Goal: Task Accomplishment & Management: Manage account settings

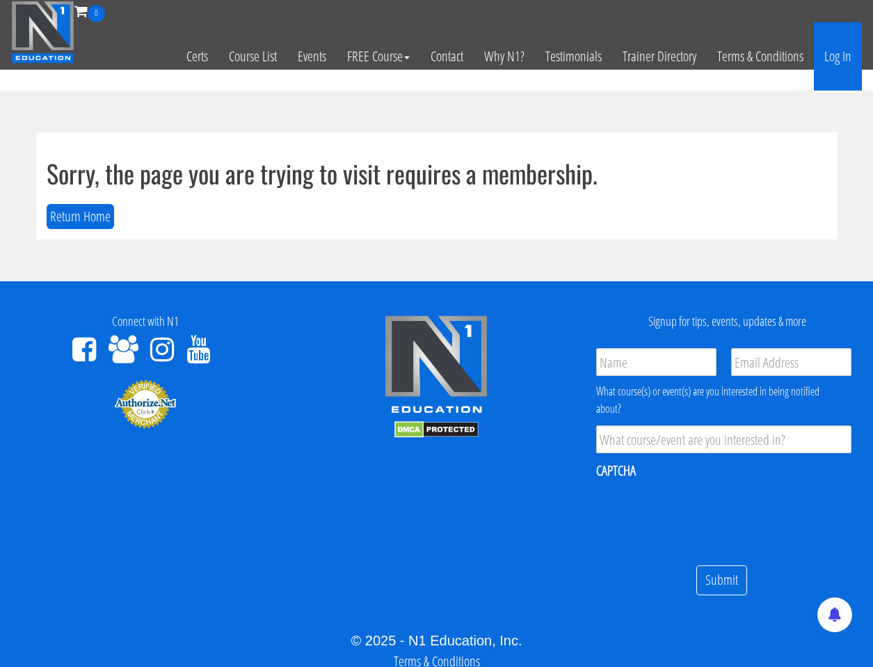
click at [834, 58] on link "Log In" at bounding box center [838, 56] width 48 height 68
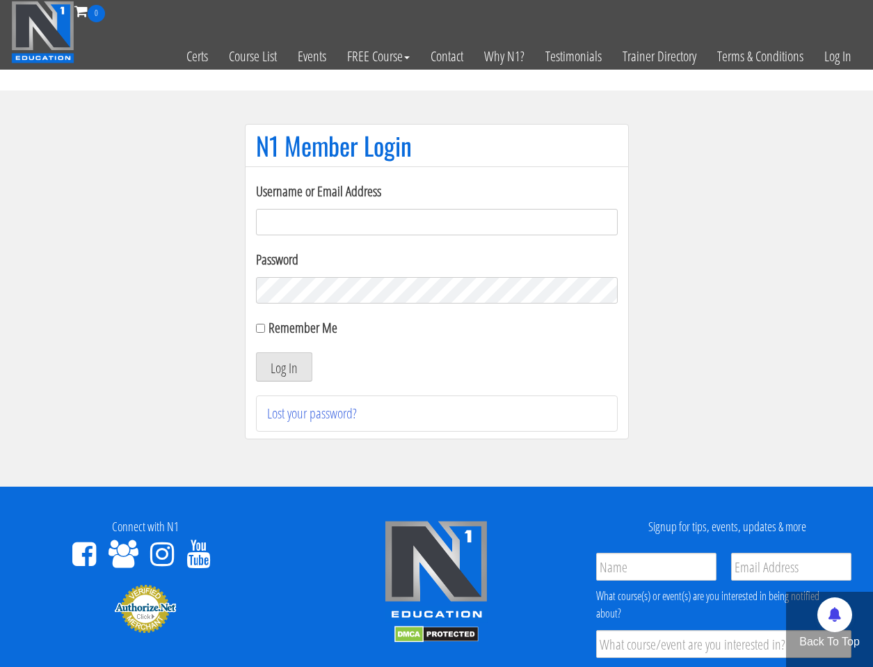
click at [466, 213] on input "Username or Email Address" at bounding box center [437, 222] width 362 height 26
type input "alexjohannsson@gmail.com"
click at [260, 330] on input "Remember Me" at bounding box center [260, 328] width 9 height 9
checkbox input "true"
click at [279, 362] on button "Log In" at bounding box center [284, 366] width 56 height 29
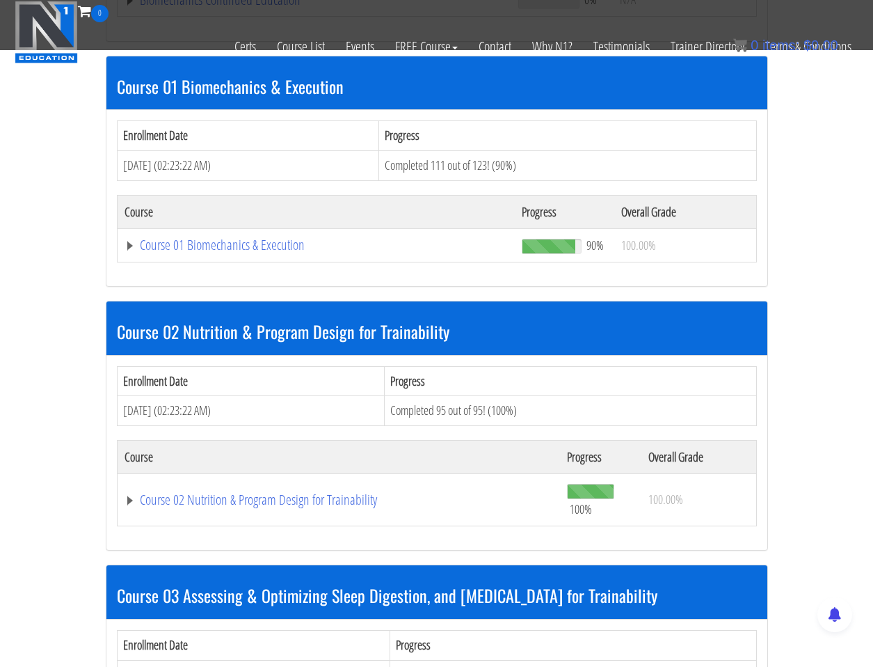
scroll to position [459, 0]
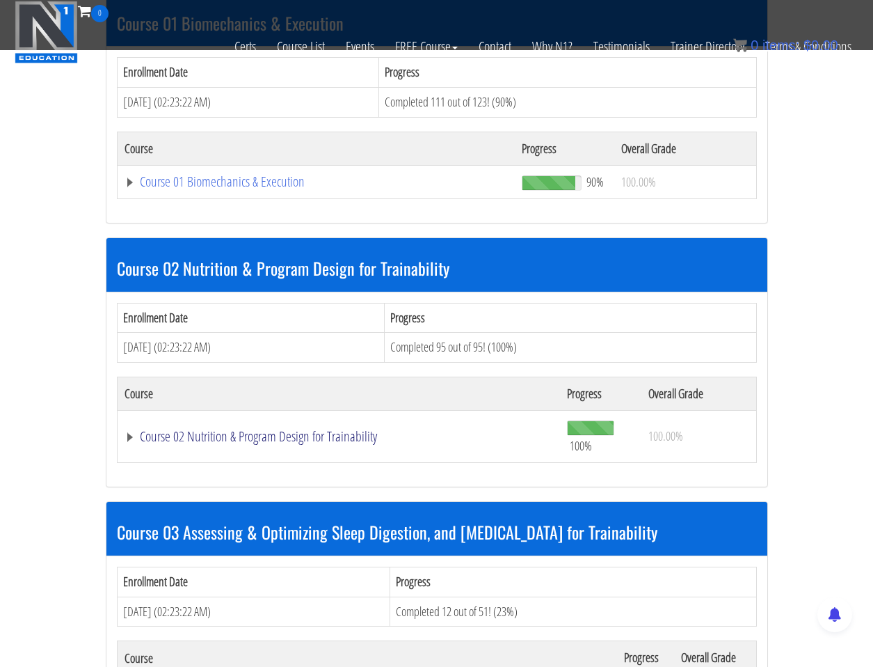
click at [187, 437] on link "Course 02 Nutrition & Program Design for Trainability" at bounding box center [339, 436] width 429 height 14
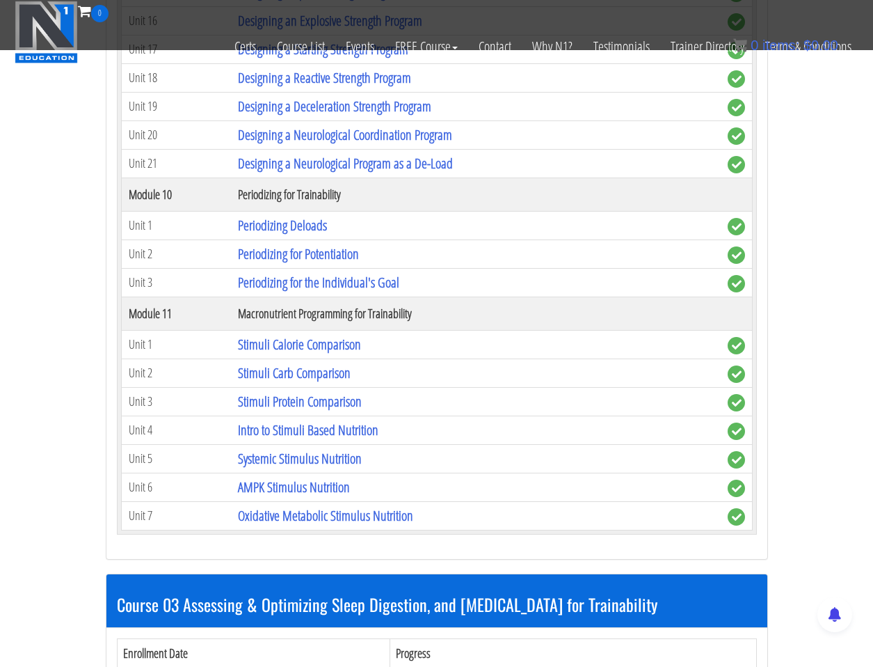
scroll to position [3471, 0]
